Goal: Communication & Community: Answer question/provide support

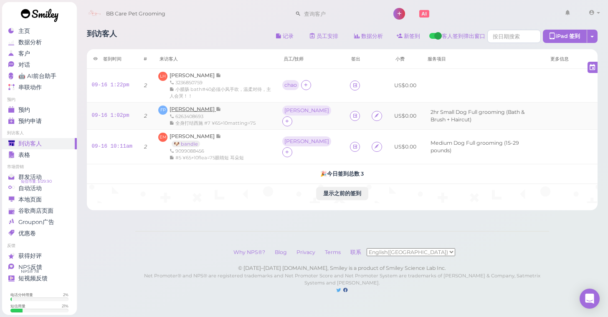
click at [196, 109] on span "[PERSON_NAME]" at bounding box center [192, 109] width 46 height 6
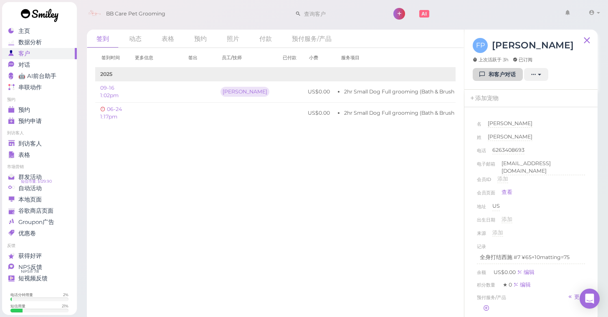
click at [480, 73] on icon at bounding box center [482, 74] width 5 height 6
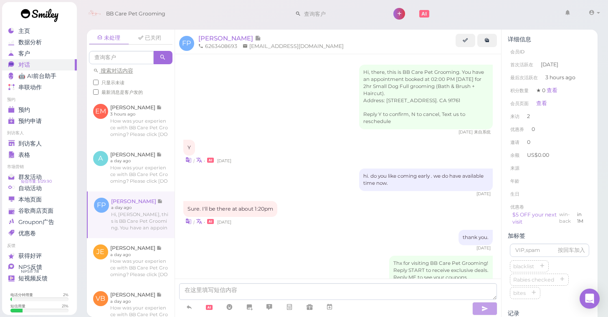
scroll to position [339, 0]
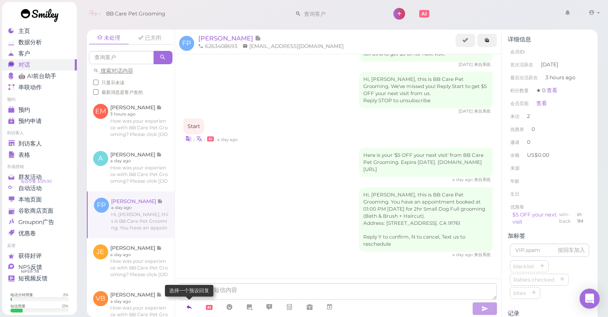
click at [188, 311] on icon at bounding box center [189, 307] width 7 height 8
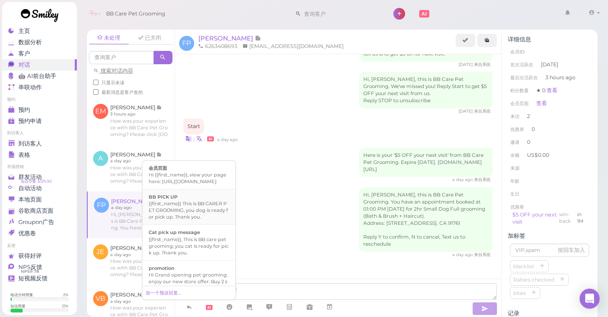
click at [199, 220] on div "{{first_name}} This is BB CARER PET GROOMING, you dog is ready for pick up. Tha…" at bounding box center [189, 210] width 81 height 20
type textarea "{{first_name}} This is BB CARER PET GROOMING, you dog is ready for pick up. Tha…"
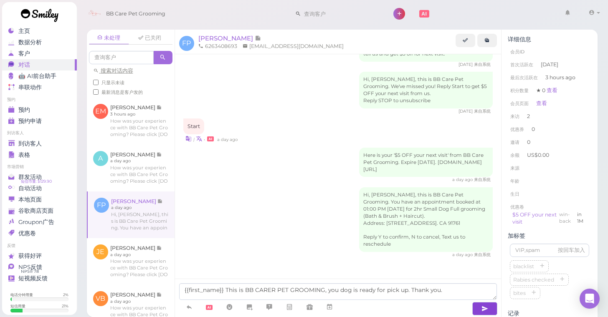
click at [482, 307] on icon "button" at bounding box center [484, 309] width 7 height 8
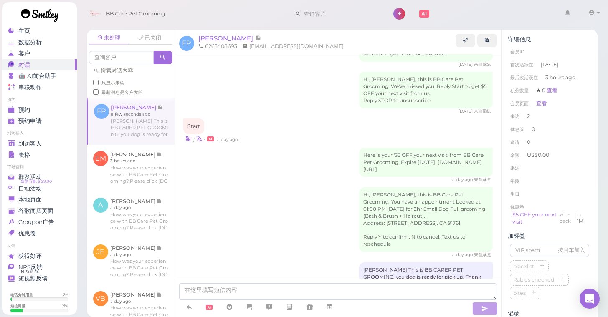
scroll to position [365, 0]
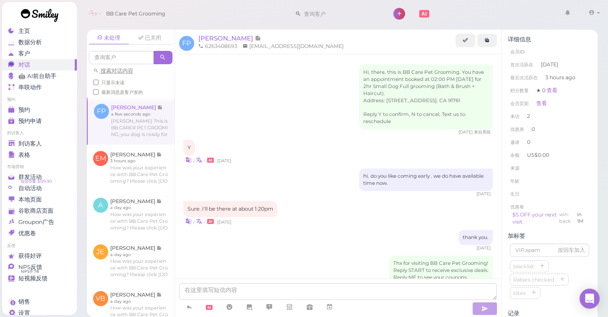
scroll to position [365, 0]
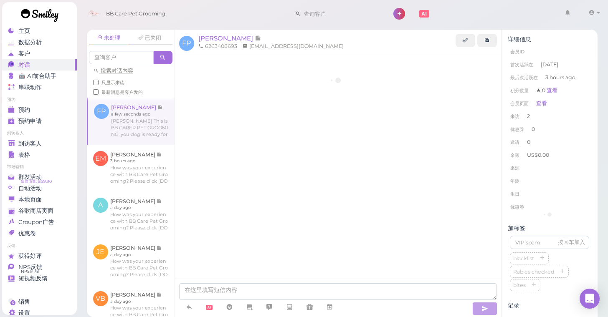
scroll to position [365, 0]
